Goal: Information Seeking & Learning: Learn about a topic

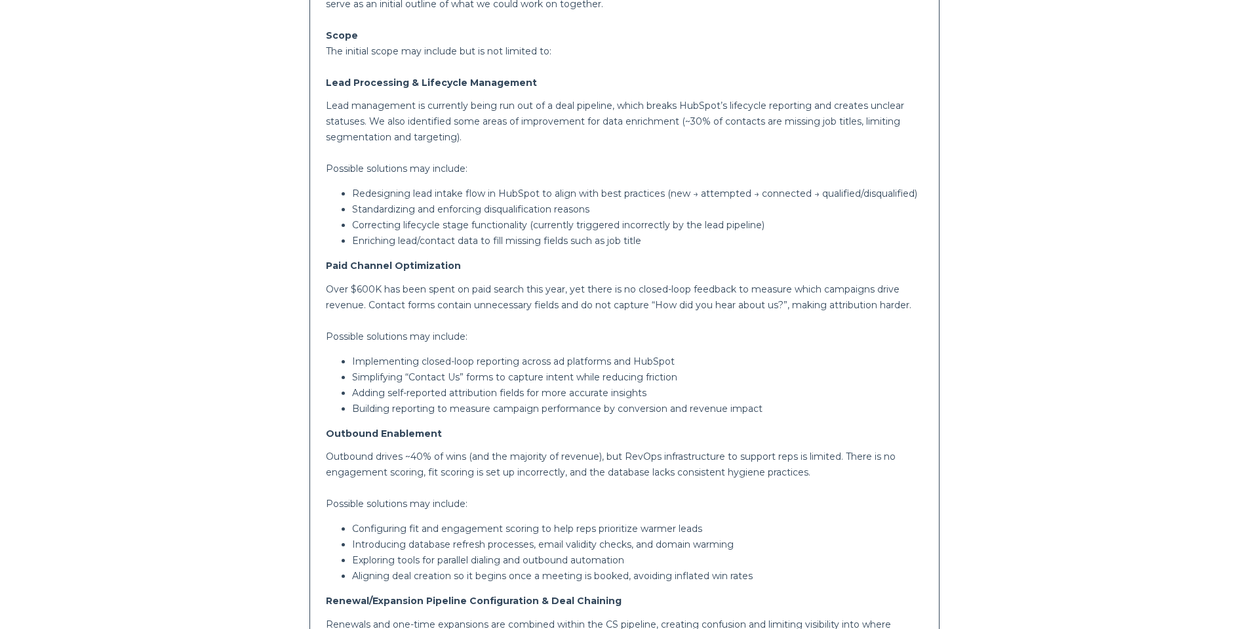
scroll to position [372, 0]
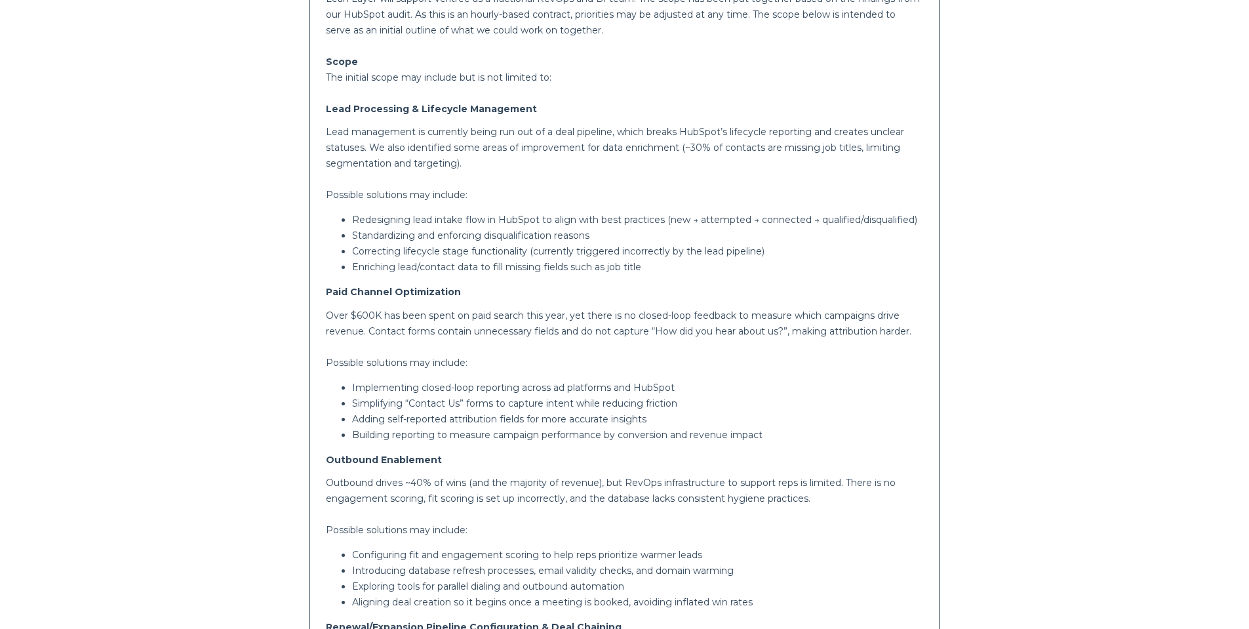
click at [531, 220] on p "Redesigning lead intake flow in HubSpot to align with best practices (new → att…" at bounding box center [637, 220] width 571 height 16
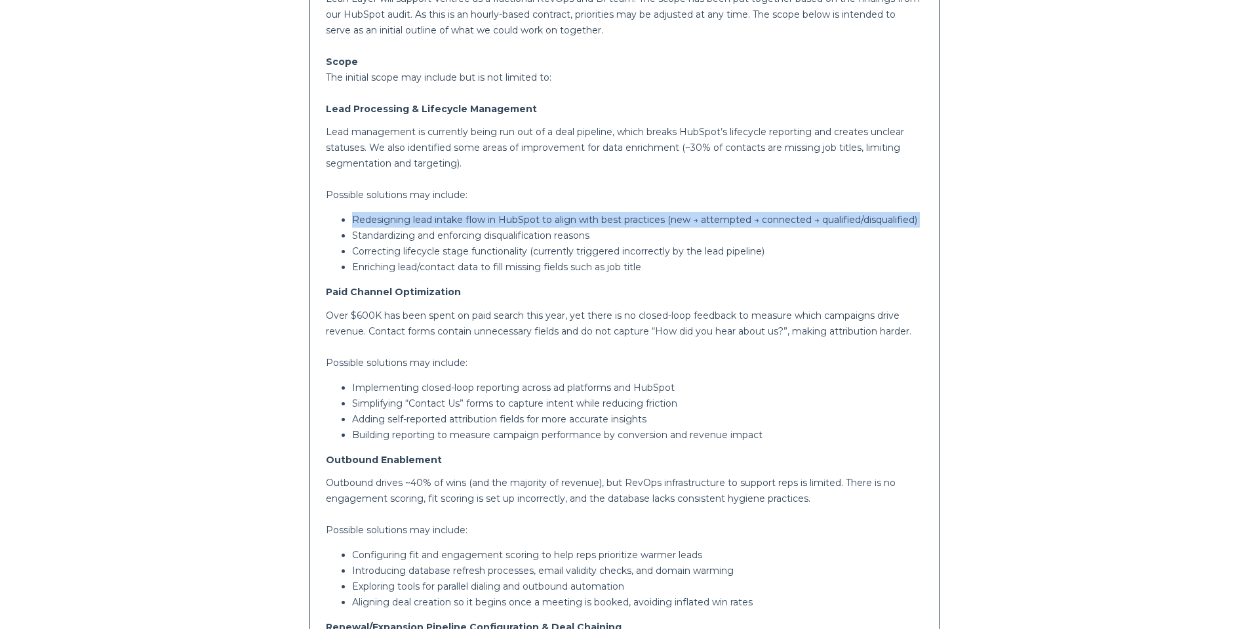
click at [531, 220] on p "Redesigning lead intake flow in HubSpot to align with best practices (new → att…" at bounding box center [637, 220] width 571 height 16
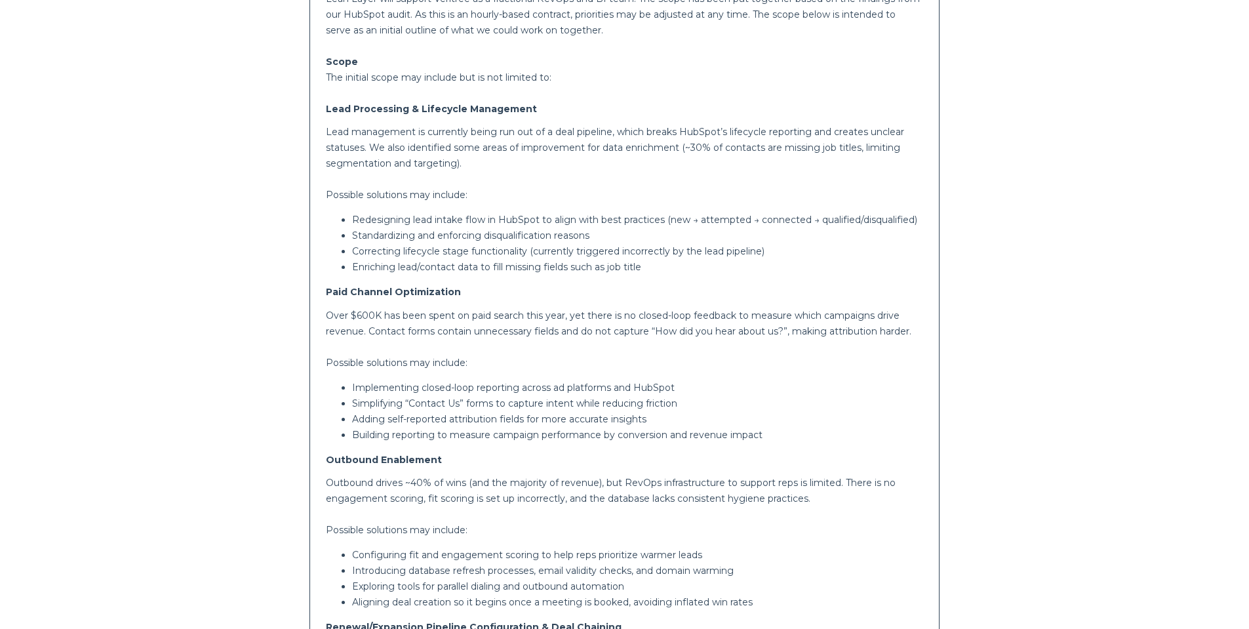
click at [474, 235] on p "Standardizing and enforcing disqualification reasons" at bounding box center [637, 235] width 571 height 16
click at [379, 286] on strong "Paid Channel Optimization" at bounding box center [393, 292] width 135 height 12
click at [378, 286] on strong "Paid Channel Optimization" at bounding box center [393, 292] width 135 height 12
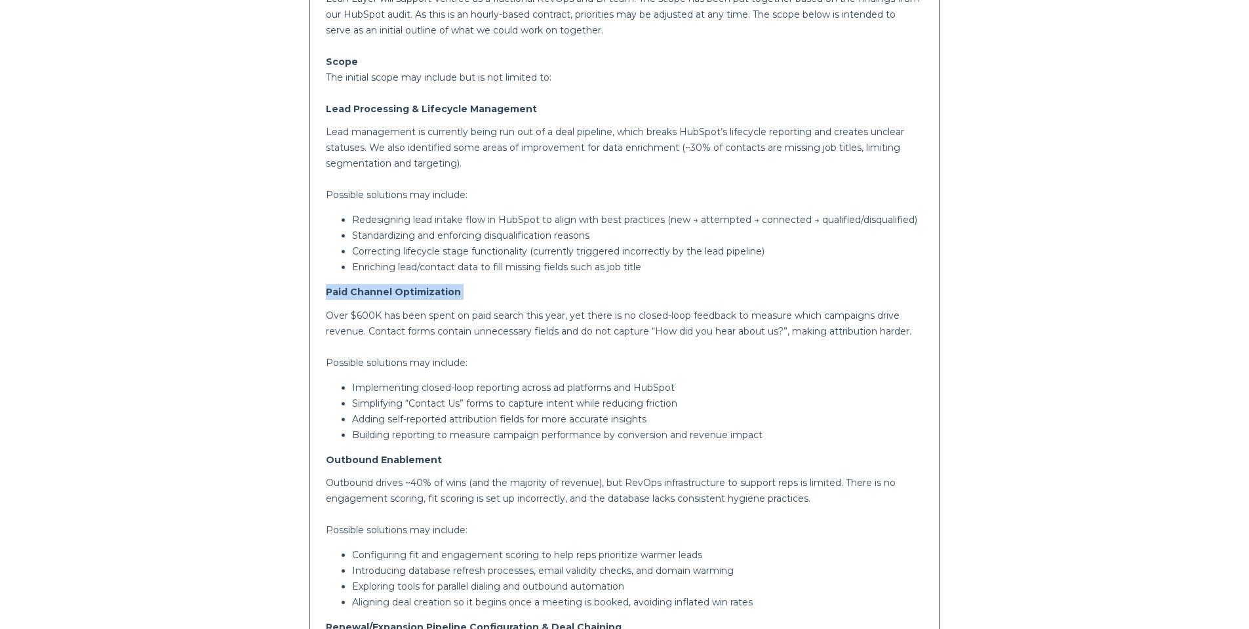
click at [378, 286] on strong "Paid Channel Optimization" at bounding box center [393, 292] width 135 height 12
click at [370, 220] on p "Redesigning lead intake flow in HubSpot to align with best practices (new → att…" at bounding box center [637, 220] width 571 height 16
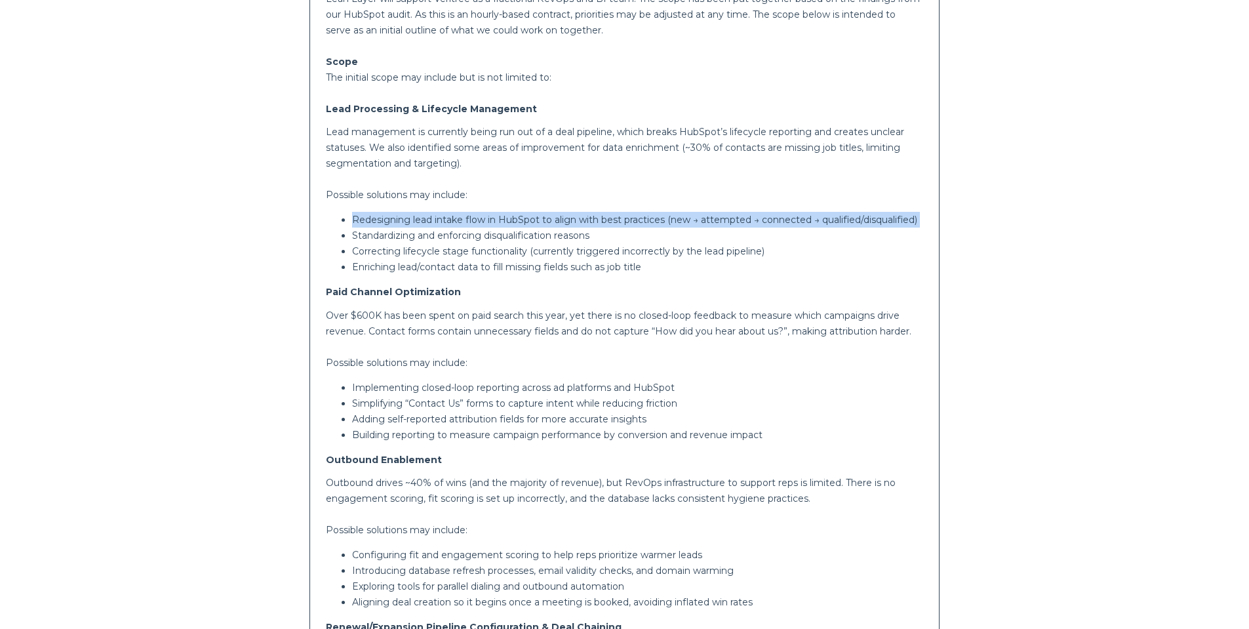
click at [370, 220] on p "Redesigning lead intake flow in HubSpot to align with best practices (new → att…" at bounding box center [637, 220] width 571 height 16
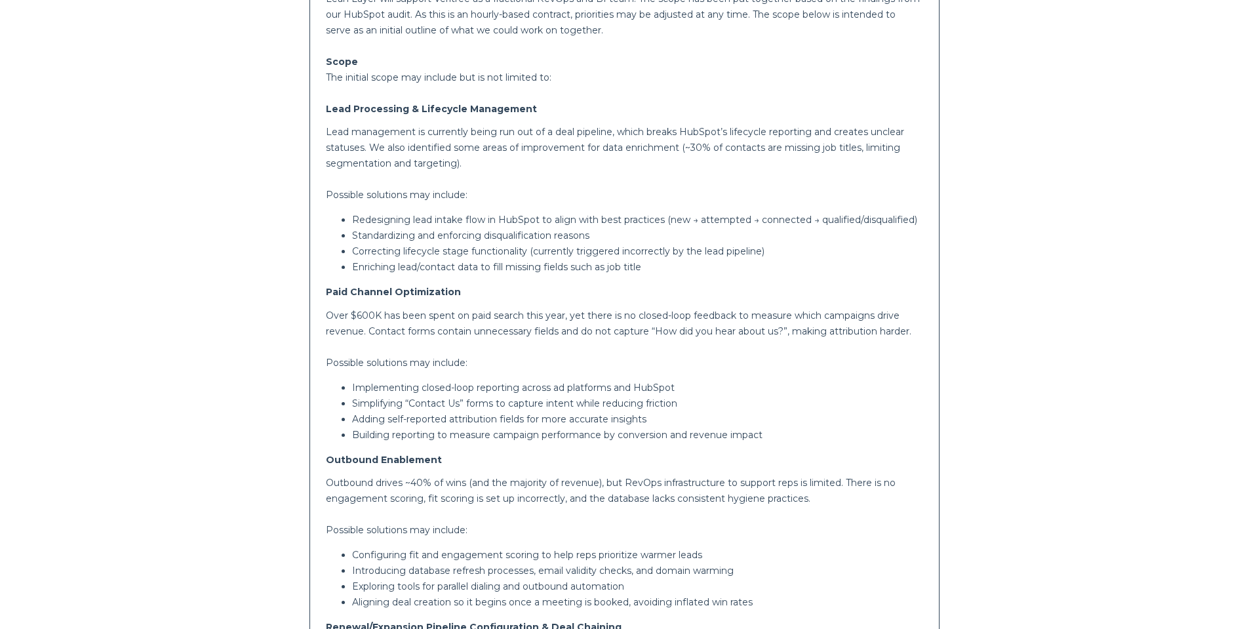
click at [425, 266] on p "Enriching lead/contact data to fill missing fields such as job title" at bounding box center [637, 267] width 571 height 16
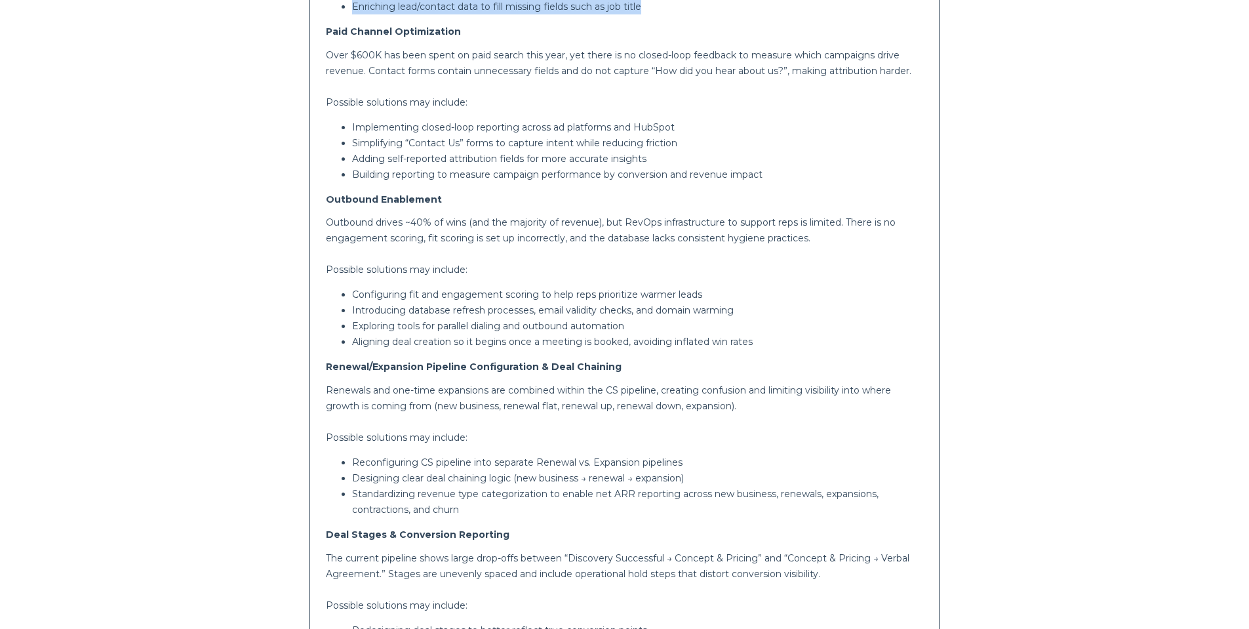
scroll to position [634, 0]
click at [492, 365] on strong "Renewal/Expansion Pipeline Configuration & Deal Chaining" at bounding box center [474, 365] width 296 height 12
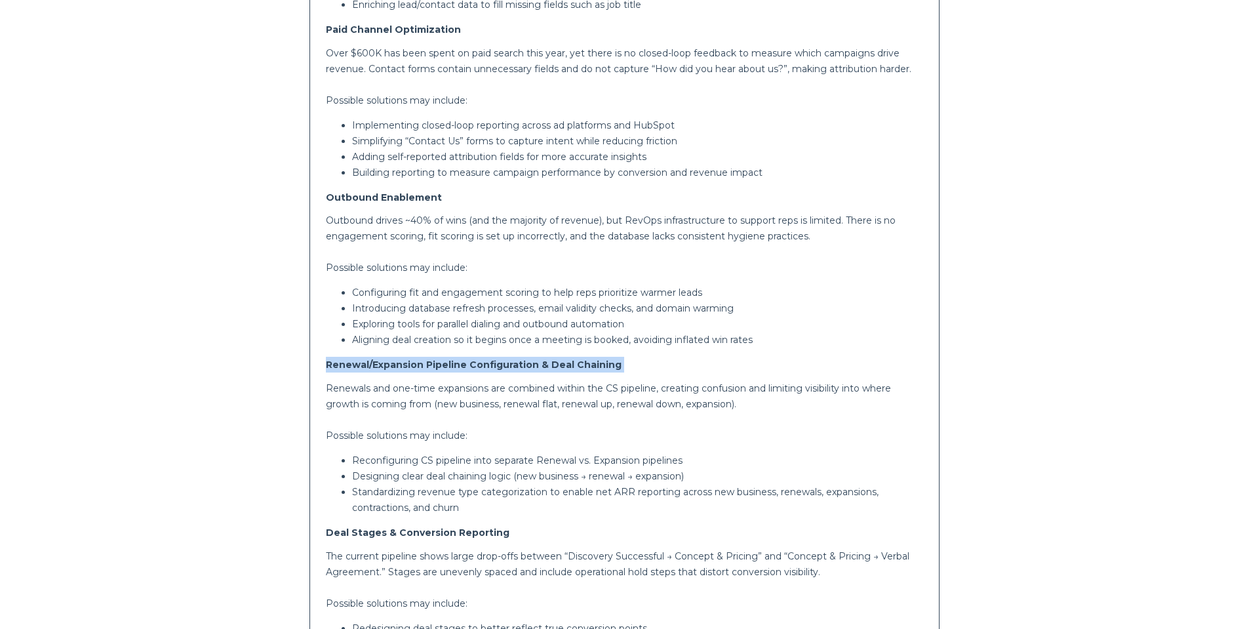
click at [492, 365] on strong "Renewal/Expansion Pipeline Configuration & Deal Chaining" at bounding box center [474, 365] width 296 height 12
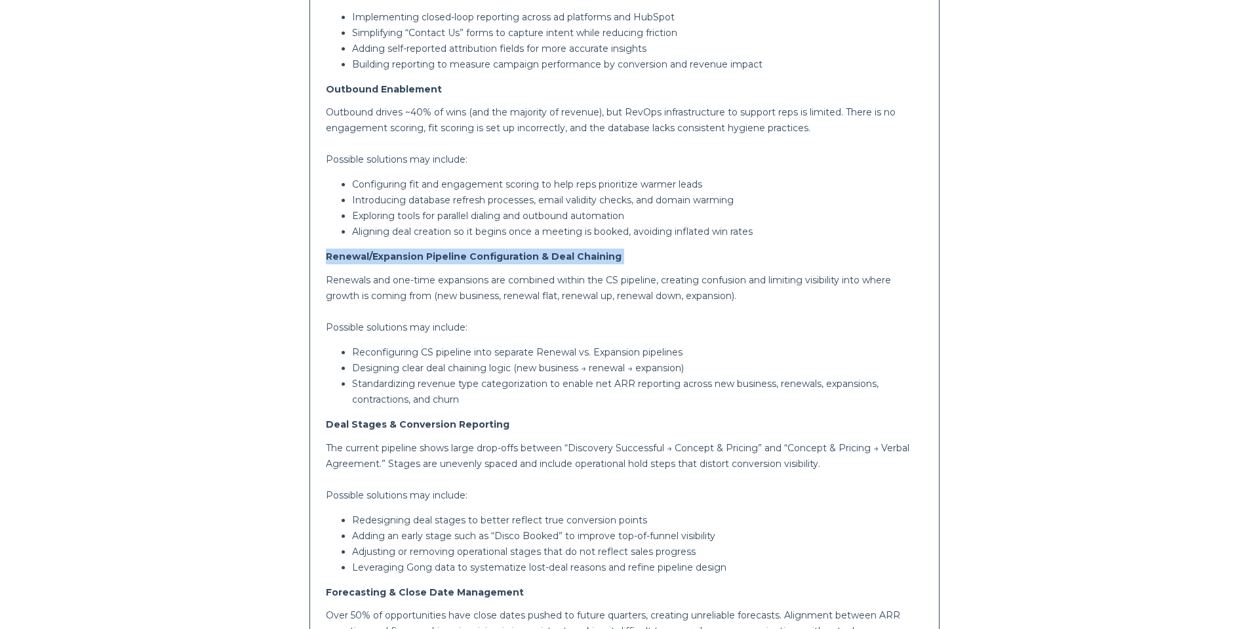
scroll to position [743, 0]
click at [382, 424] on strong "Deal Stages & Conversion Reporting" at bounding box center [418, 424] width 184 height 12
click at [382, 423] on strong "Deal Stages & Conversion Reporting" at bounding box center [418, 424] width 184 height 12
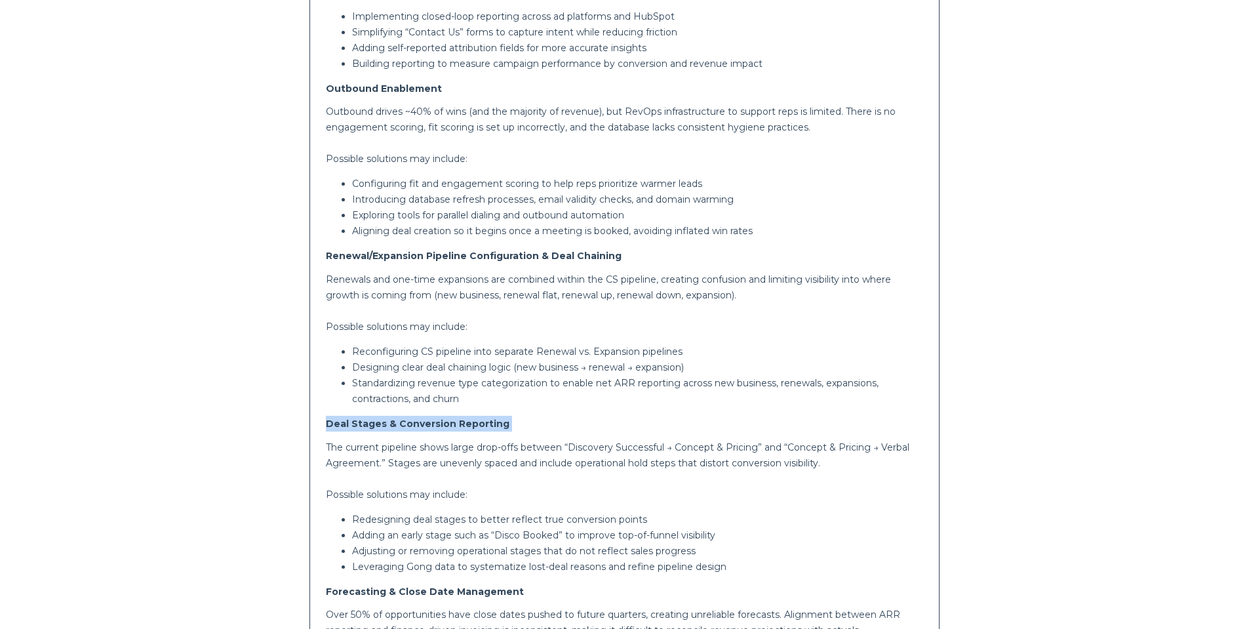
click at [382, 423] on strong "Deal Stages & Conversion Reporting" at bounding box center [418, 424] width 184 height 12
copy strong "Deal Stages & Conversion Reporting"
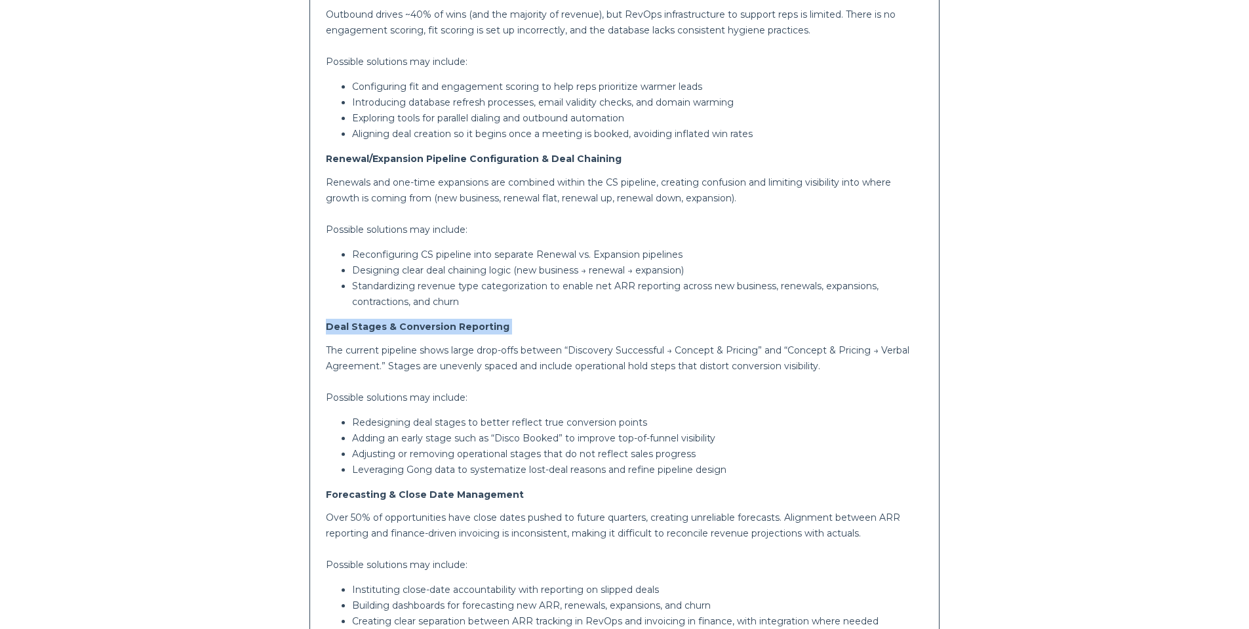
scroll to position [852, 0]
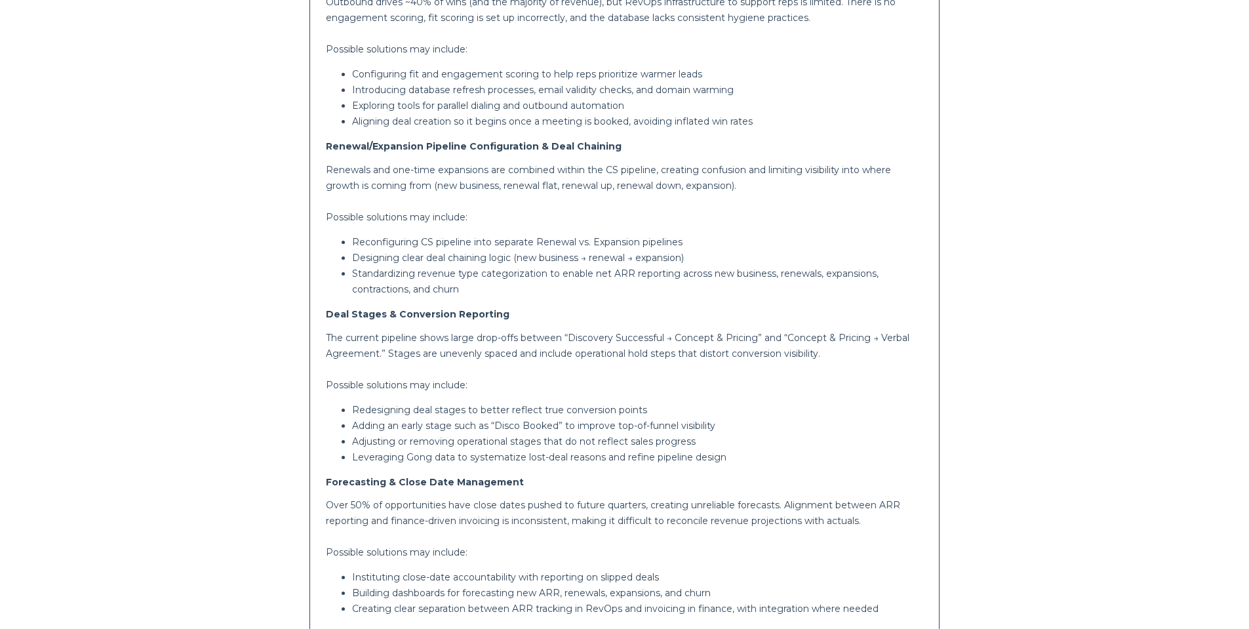
click at [449, 477] on strong "Forecasting & Close Date Management" at bounding box center [425, 482] width 198 height 12
copy strong "Forecasting & Close Date Management"
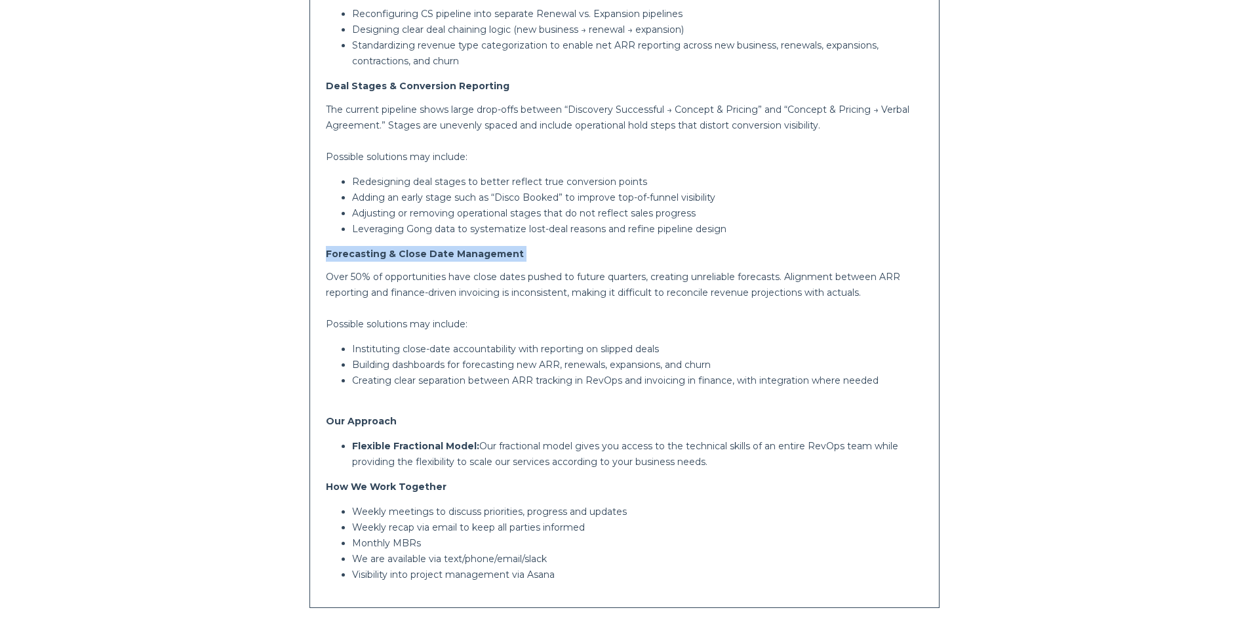
scroll to position [1136, 0]
